Goal: Navigation & Orientation: Find specific page/section

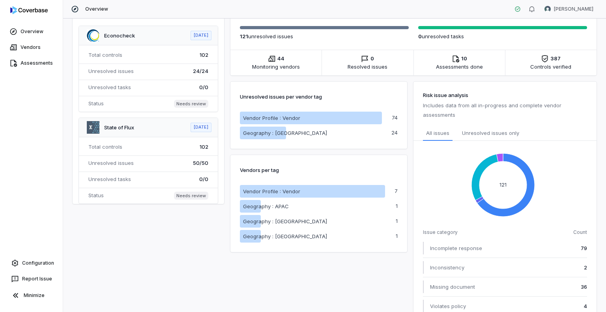
scroll to position [283, 0]
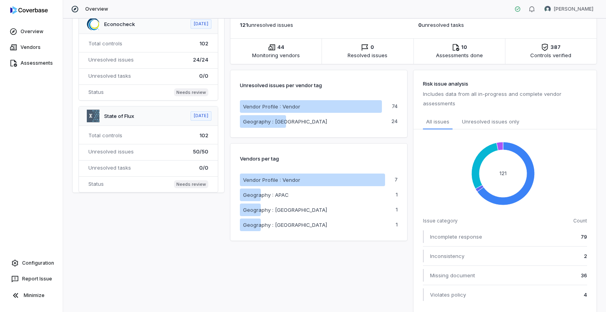
click at [458, 51] on span "Assessments done" at bounding box center [459, 55] width 47 height 8
click at [456, 46] on icon at bounding box center [455, 47] width 7 height 7
click at [268, 51] on span "Monitoring vendors" at bounding box center [276, 55] width 48 height 8
click at [276, 49] on div "44" at bounding box center [276, 47] width 17 height 8
click at [29, 47] on link "Vendors" at bounding box center [32, 47] width 60 height 14
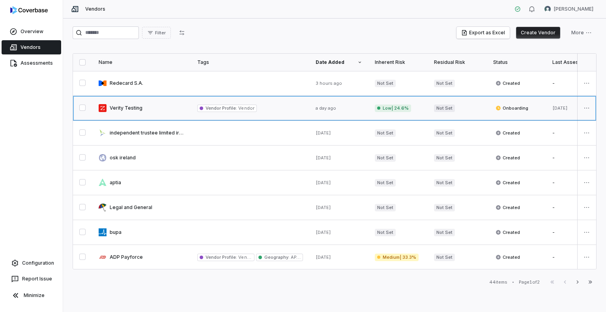
click at [129, 106] on link at bounding box center [141, 108] width 99 height 24
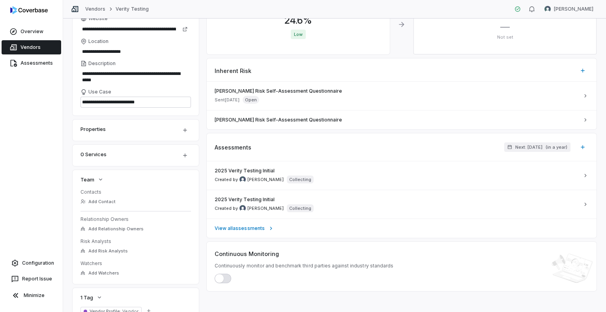
scroll to position [112, 0]
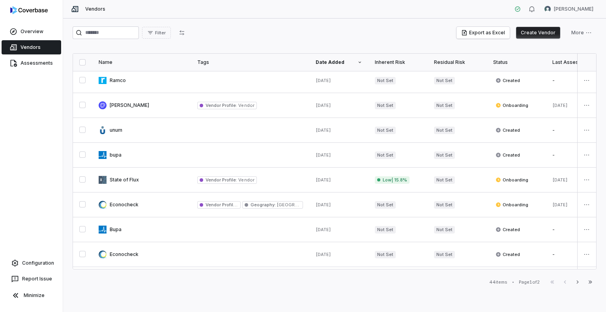
scroll to position [424, 0]
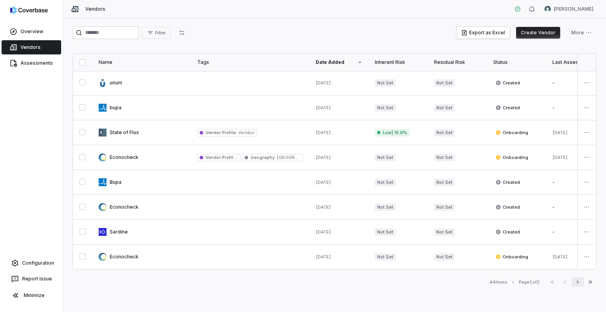
click at [575, 283] on icon "button" at bounding box center [577, 282] width 6 height 6
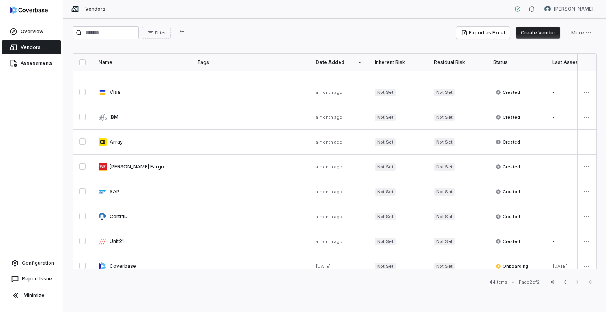
scroll to position [276, 0]
